Goal: Task Accomplishment & Management: Manage account settings

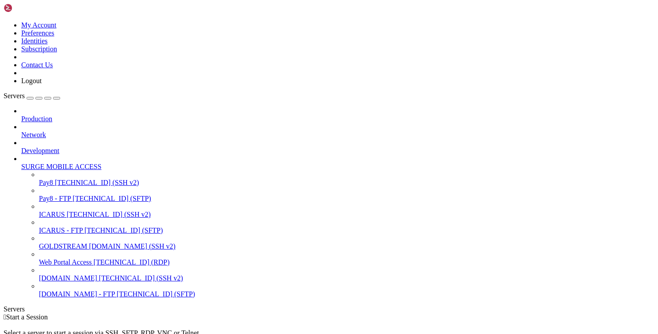
click at [59, 211] on span "ICARUS" at bounding box center [52, 215] width 26 height 8
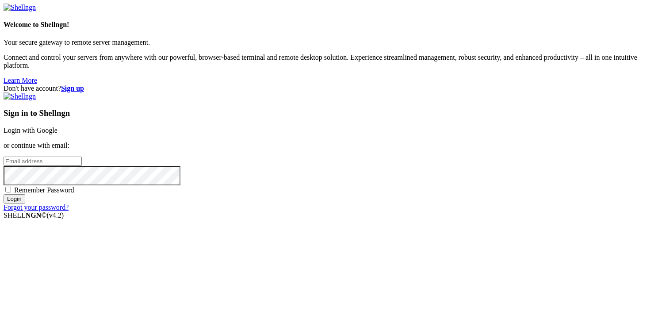
click at [74, 194] on span "Remember Password" at bounding box center [44, 190] width 60 height 8
click at [11, 192] on input "Remember Password" at bounding box center [8, 190] width 6 height 6
checkbox input "true"
click at [82, 165] on input "email" at bounding box center [43, 161] width 78 height 9
type input "[PERSON_NAME]@"
